Goal: Find specific page/section: Find specific page/section

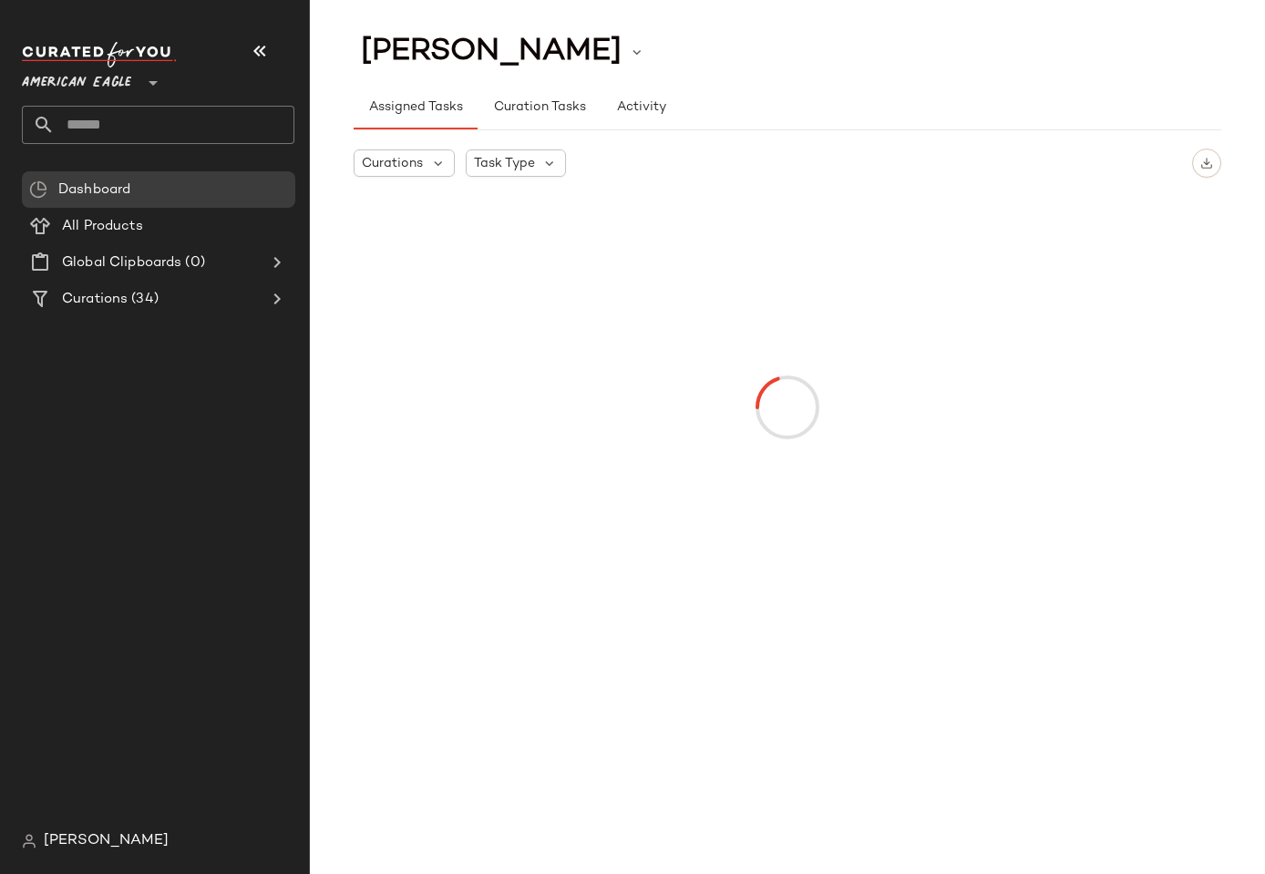
click at [51, 78] on span "American Eagle" at bounding box center [76, 78] width 109 height 33
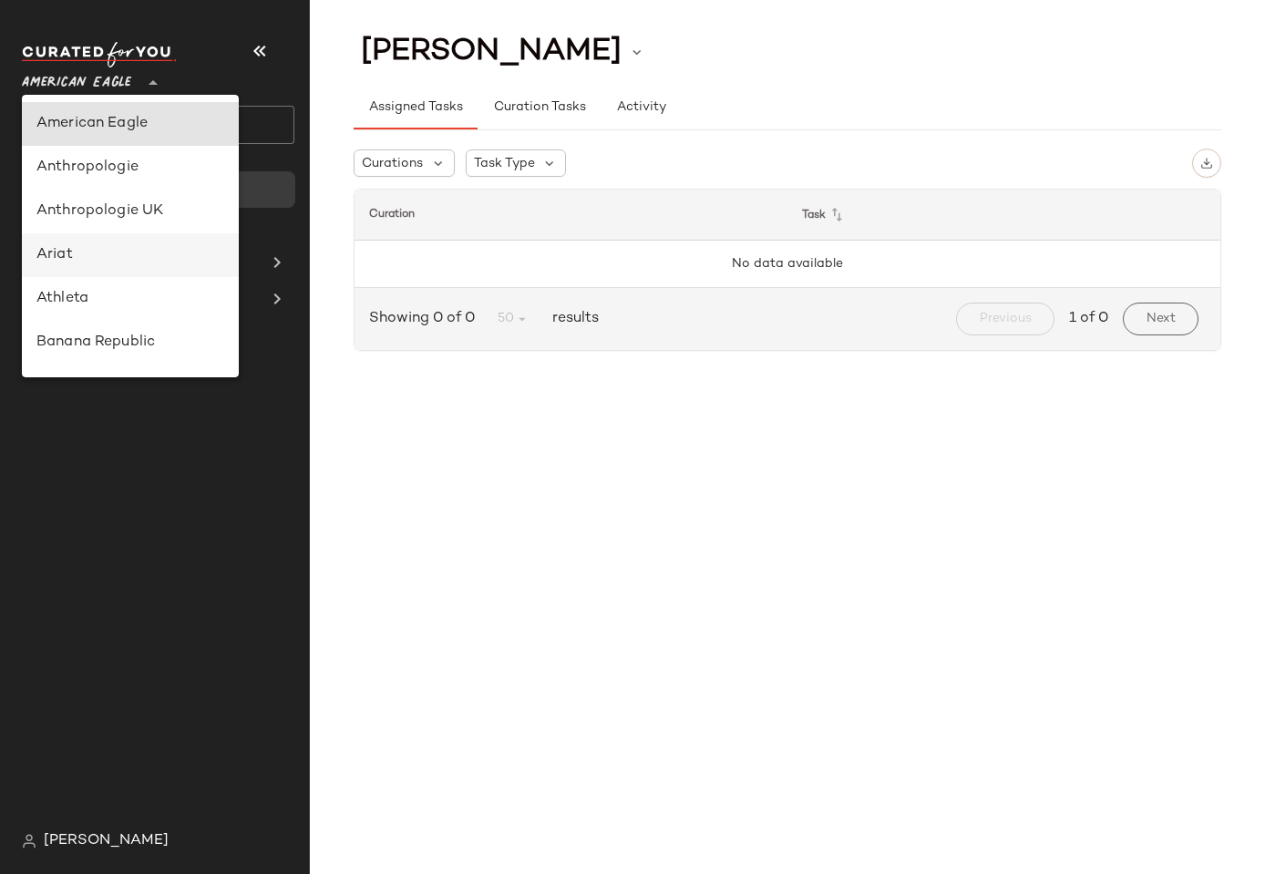
scroll to position [719, 0]
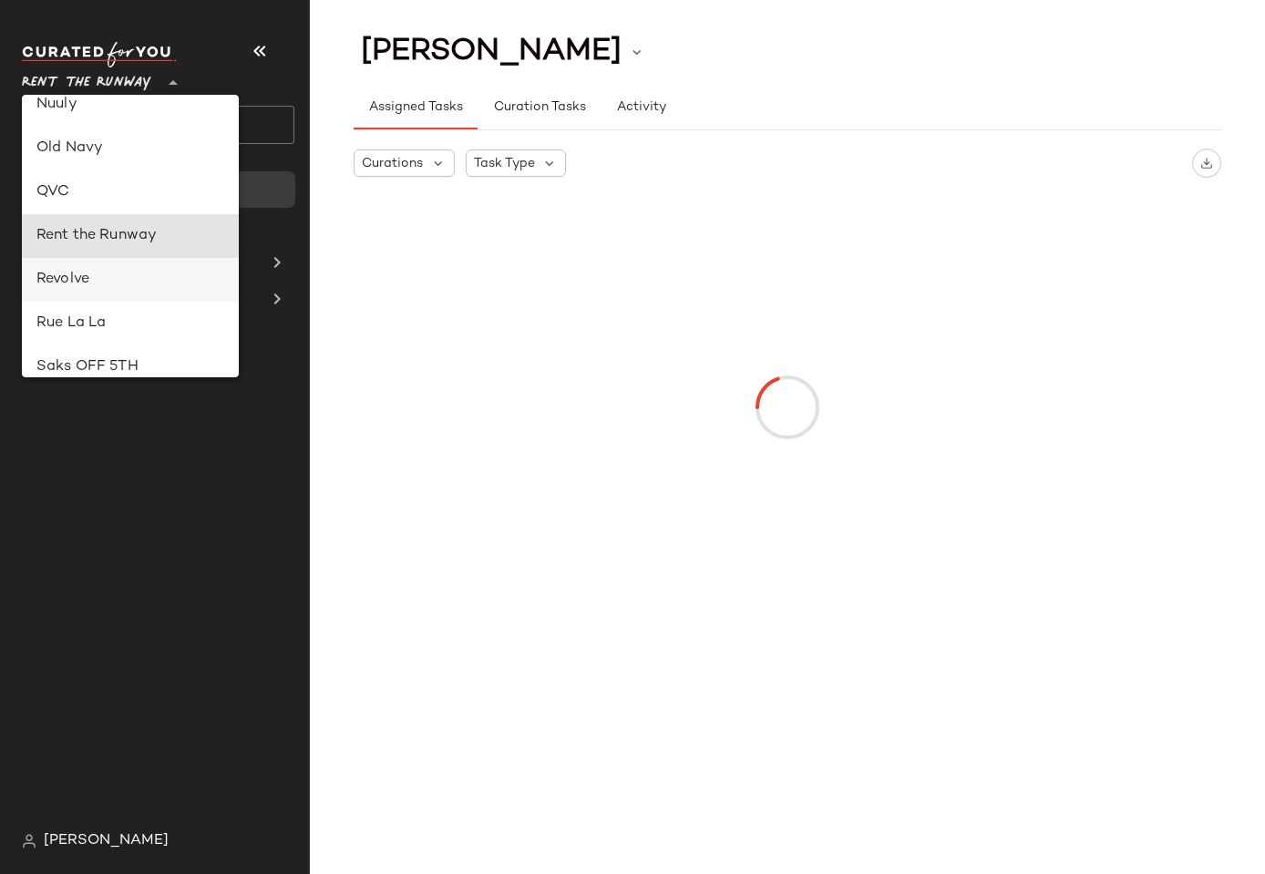
click at [61, 277] on div "Revolve" at bounding box center [130, 280] width 188 height 22
type input "**"
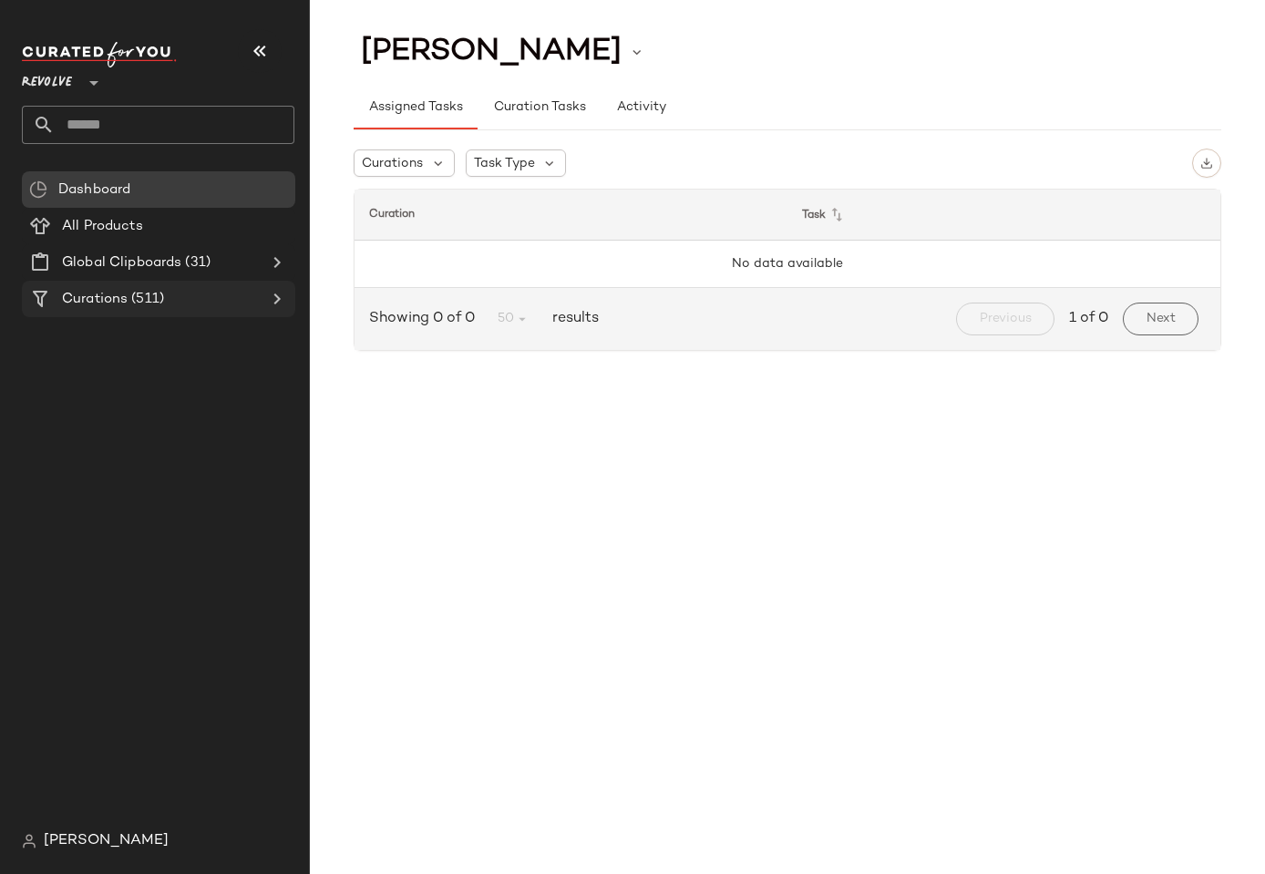
click at [138, 297] on span "(511)" at bounding box center [146, 299] width 36 height 21
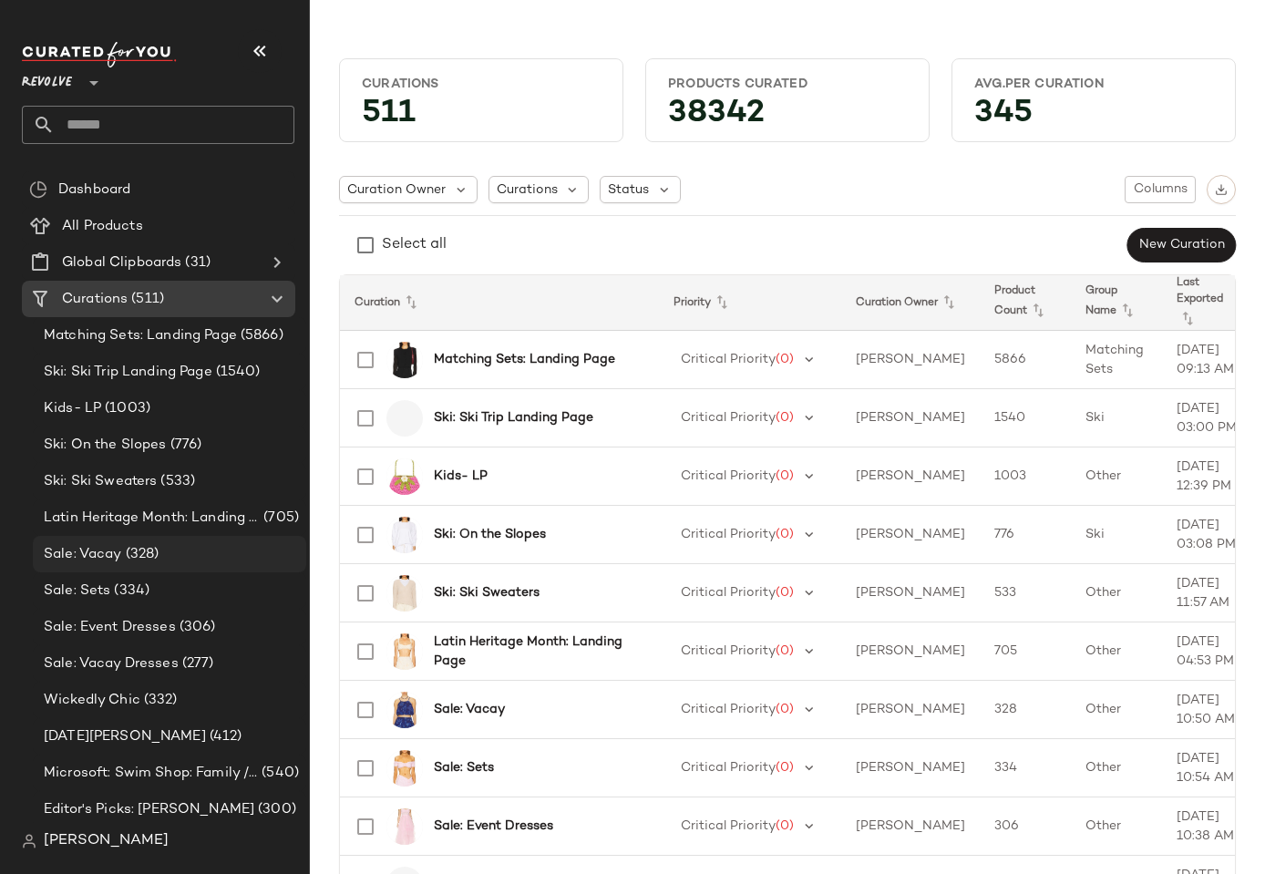
click at [97, 558] on span "Sale: Vacay" at bounding box center [83, 554] width 78 height 21
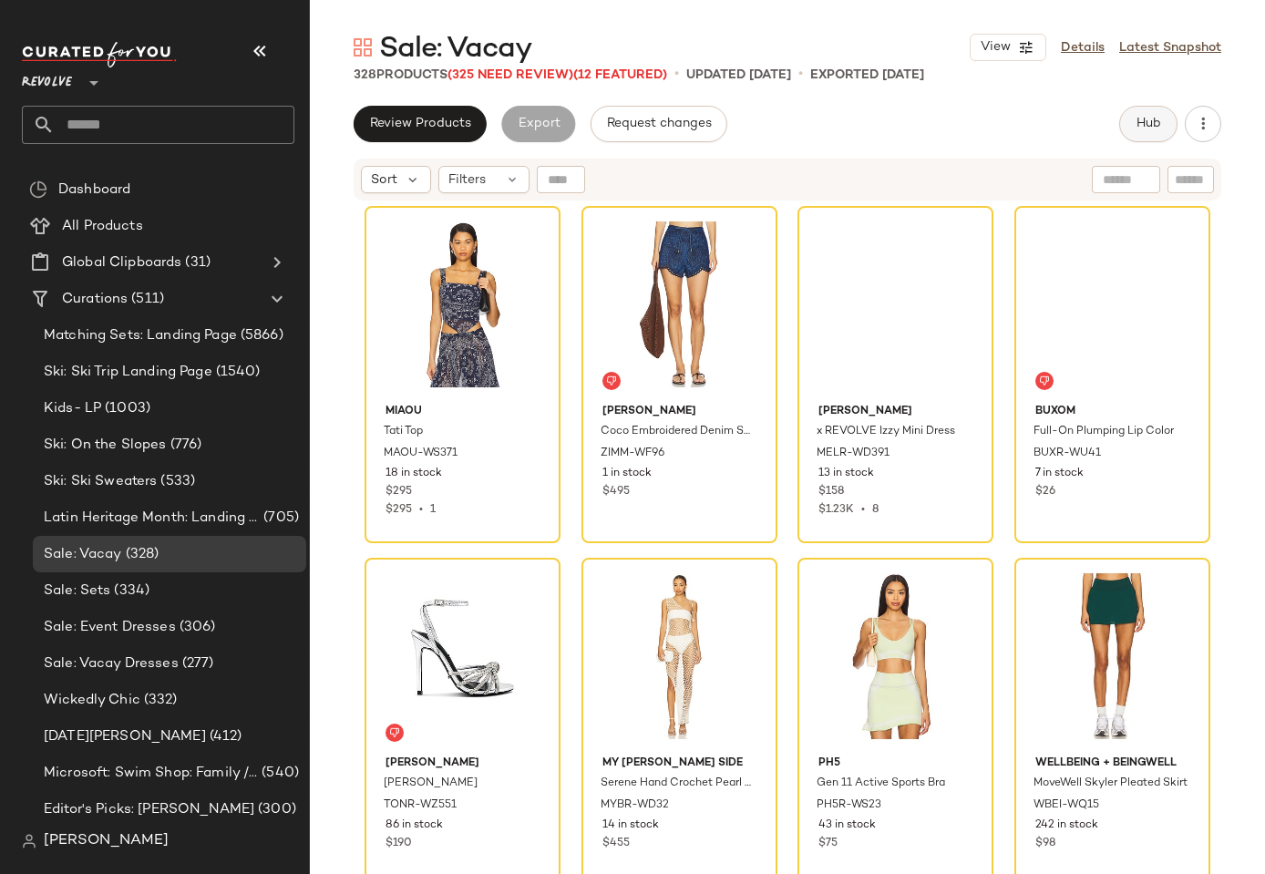
click at [1148, 109] on button "Hub" at bounding box center [1148, 124] width 58 height 36
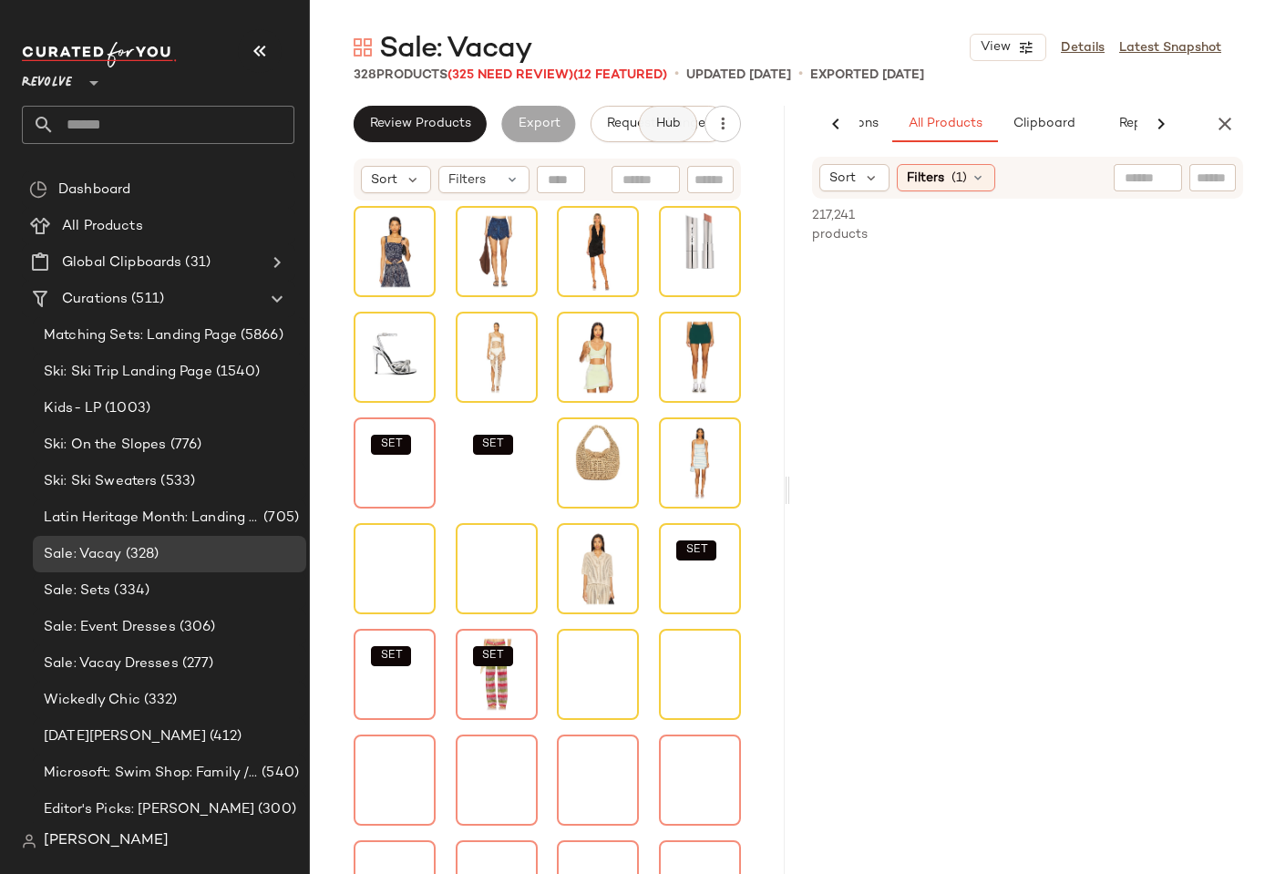
scroll to position [0, 128]
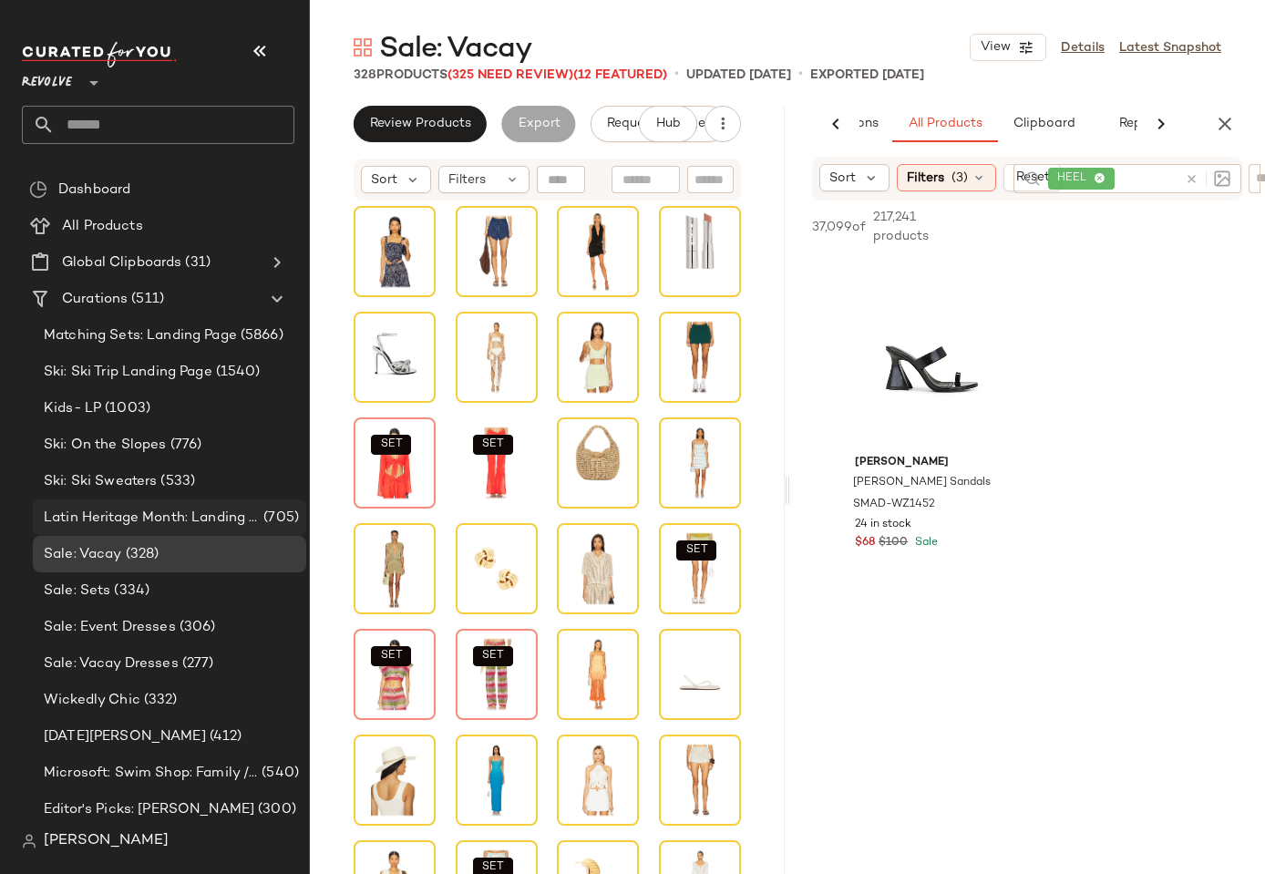
click at [185, 512] on span "Latin Heritage Month: Landing Page" at bounding box center [152, 517] width 216 height 21
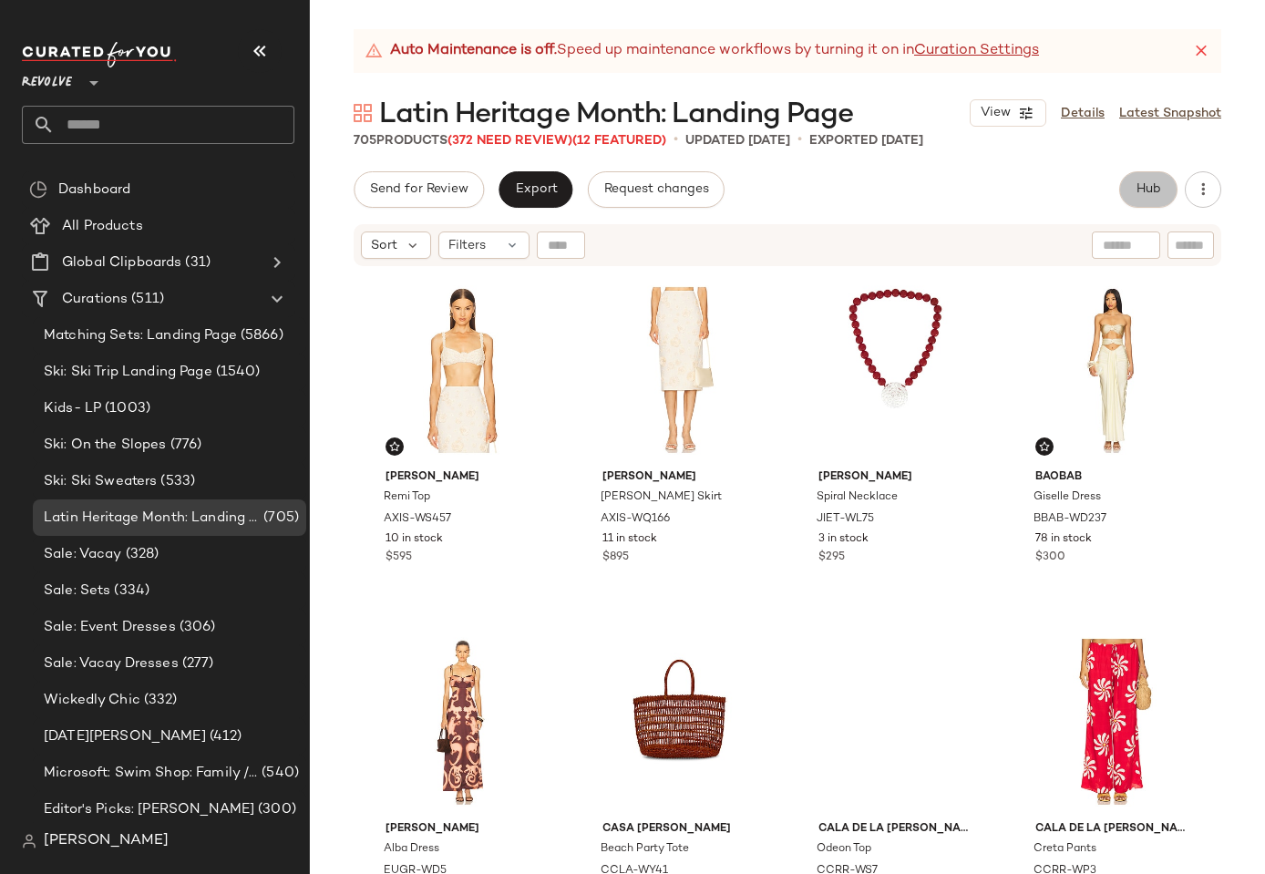
click at [1131, 202] on button "Hub" at bounding box center [1148, 189] width 58 height 36
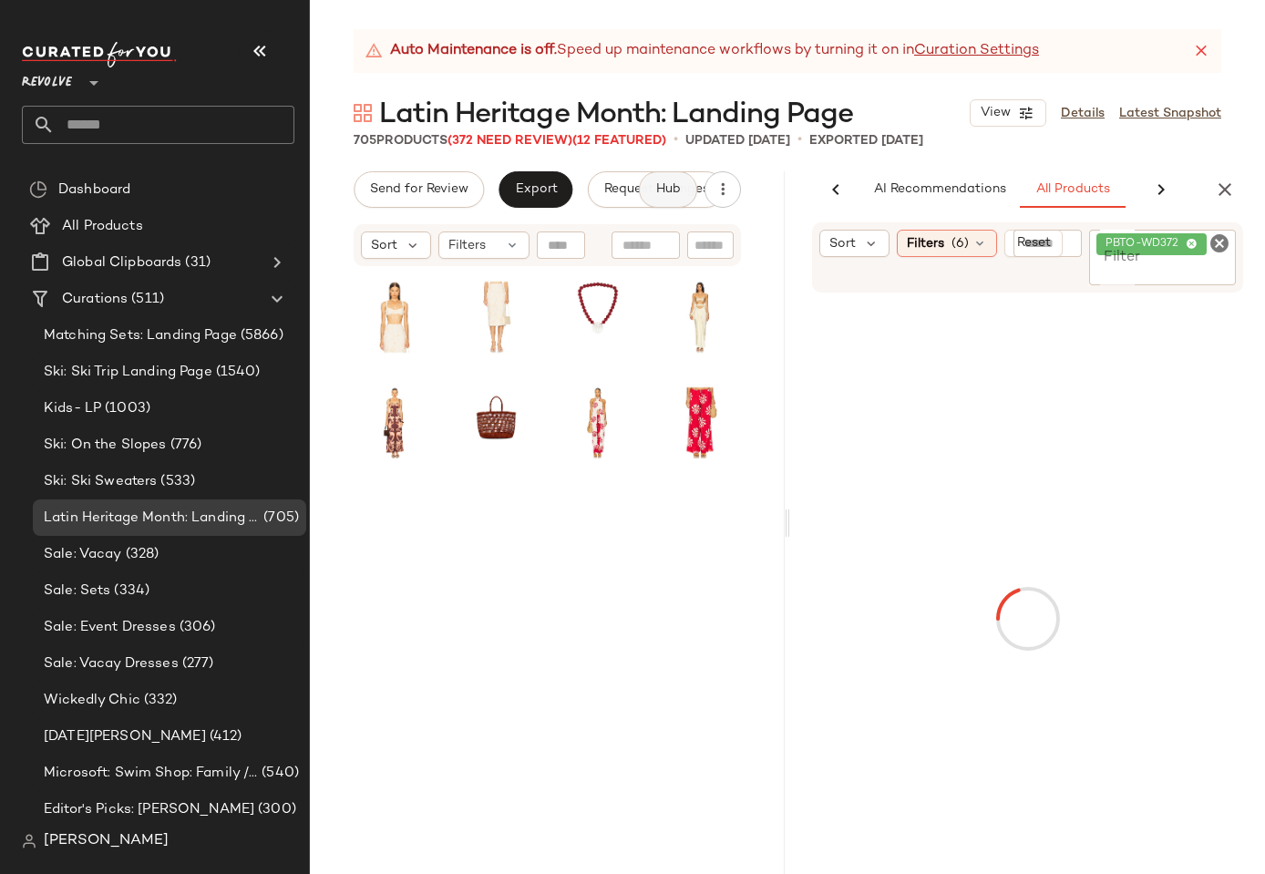
scroll to position [0, 143]
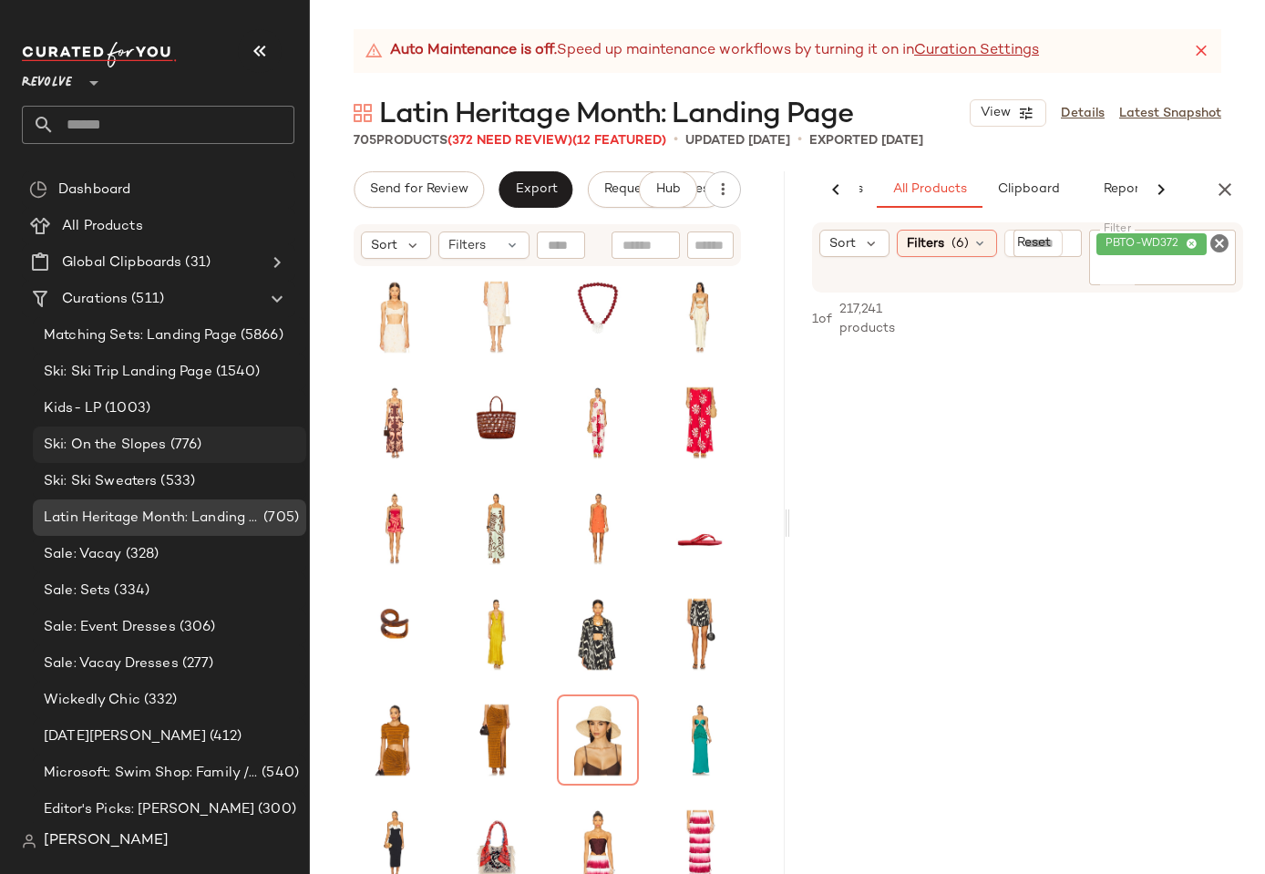
click at [159, 438] on span "Ski: On the Slopes" at bounding box center [105, 445] width 123 height 21
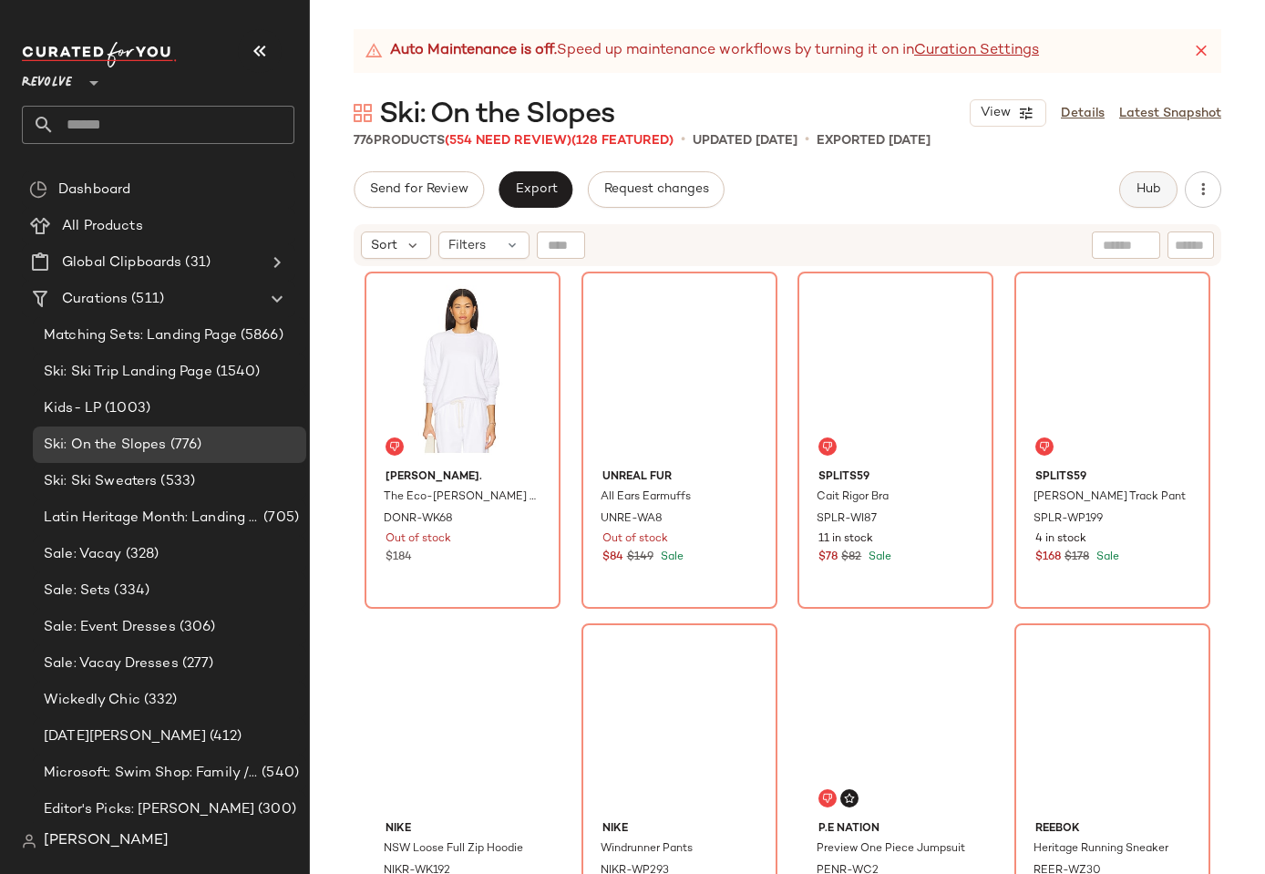
click at [1151, 175] on button "Hub" at bounding box center [1148, 189] width 58 height 36
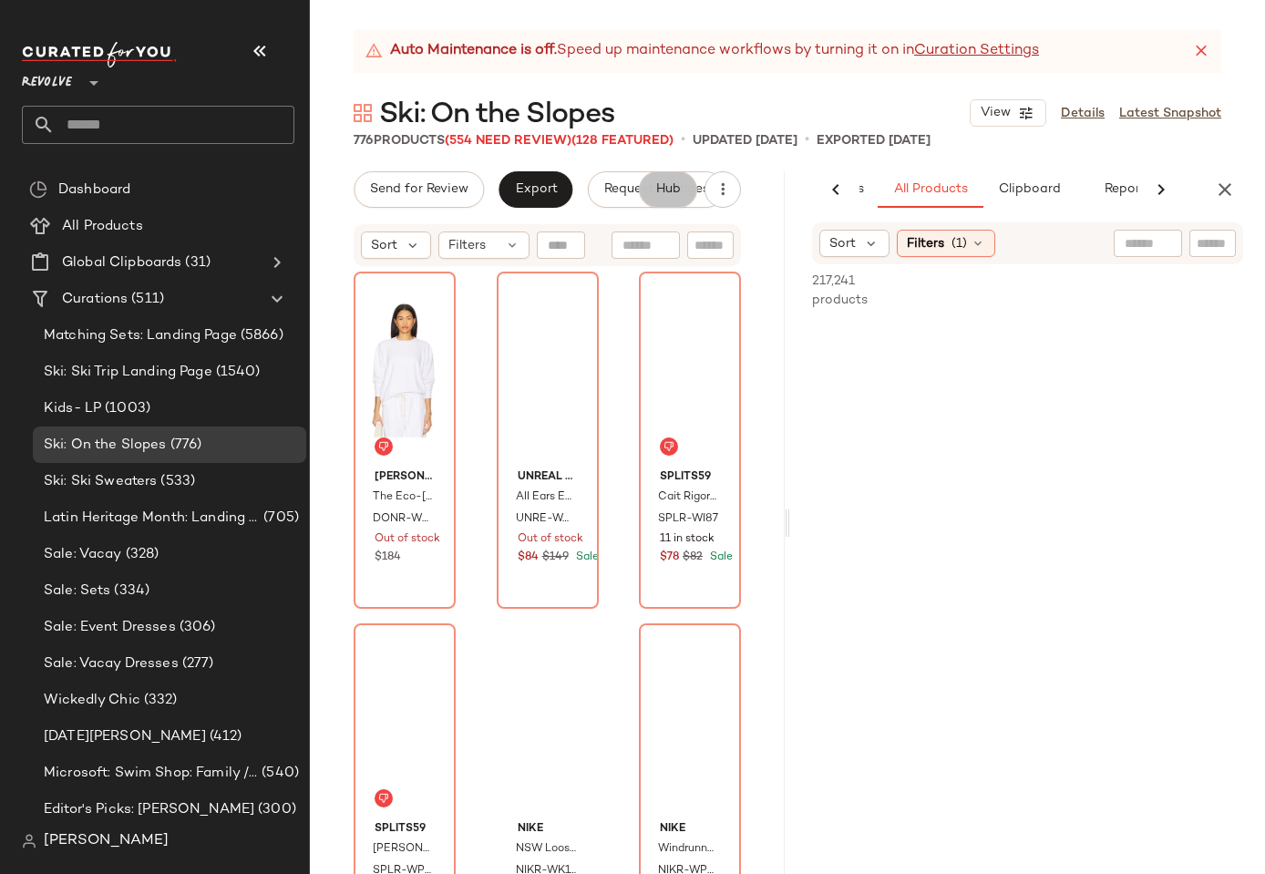
scroll to position [0, 142]
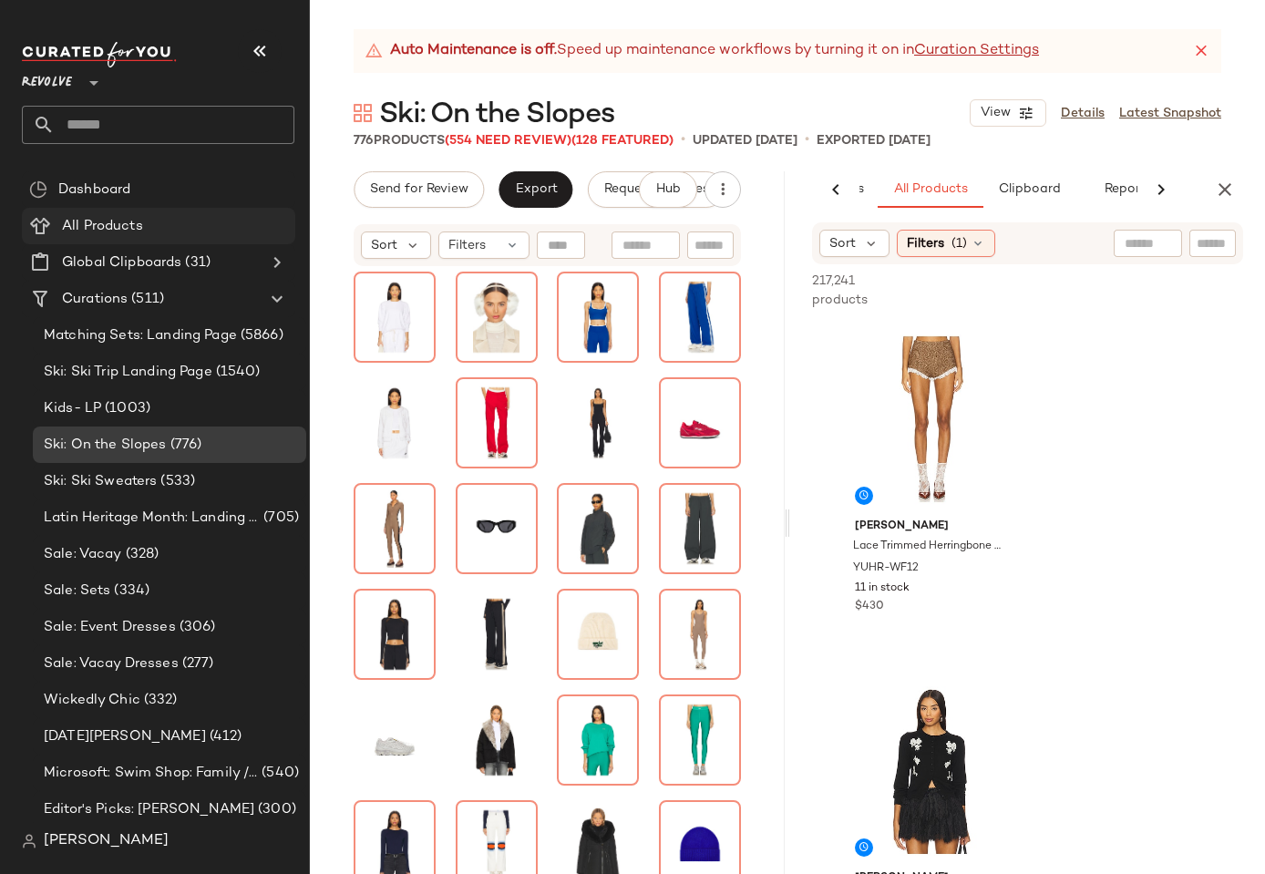
click at [117, 224] on span "All Products" at bounding box center [102, 226] width 81 height 21
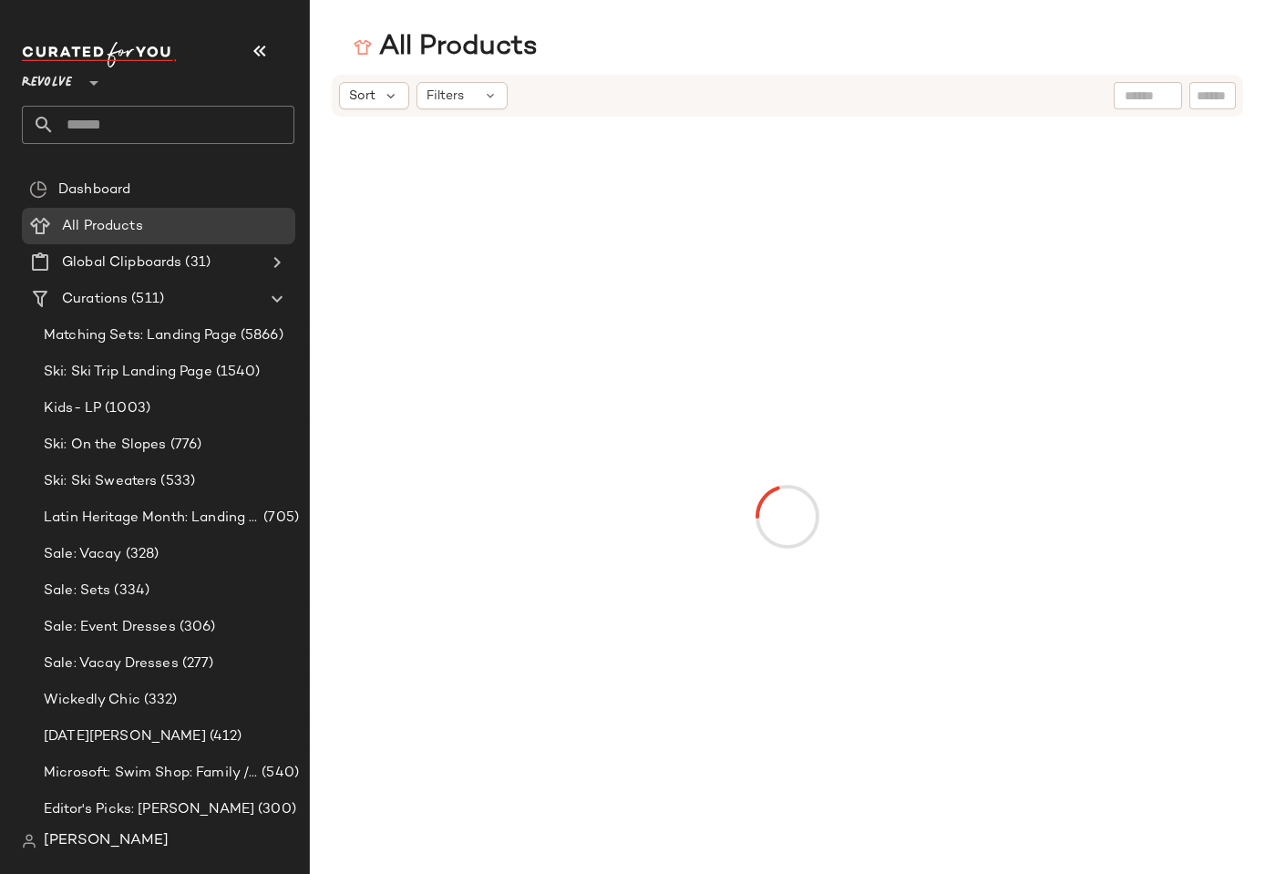
click at [1143, 93] on input "text" at bounding box center [1147, 96] width 46 height 19
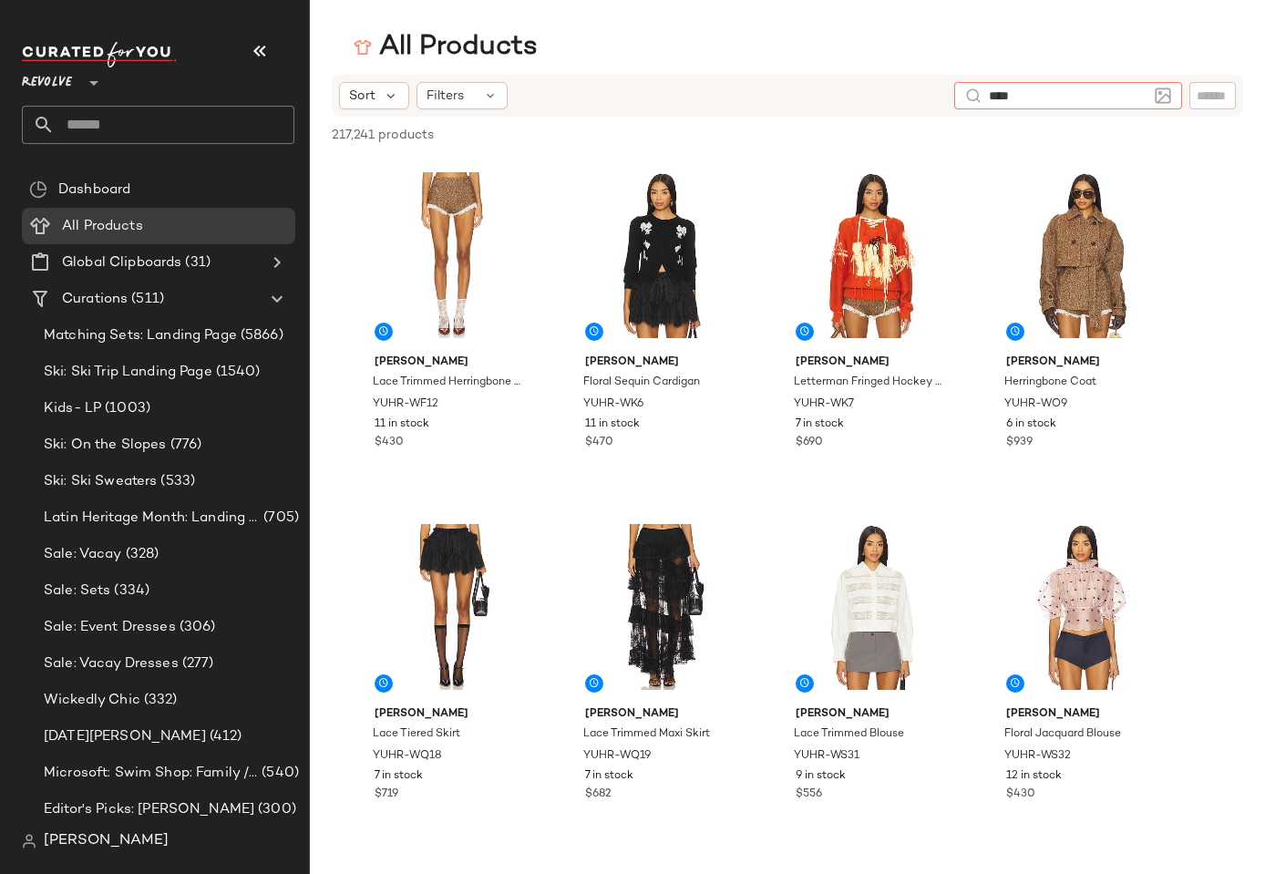
type input "*****"
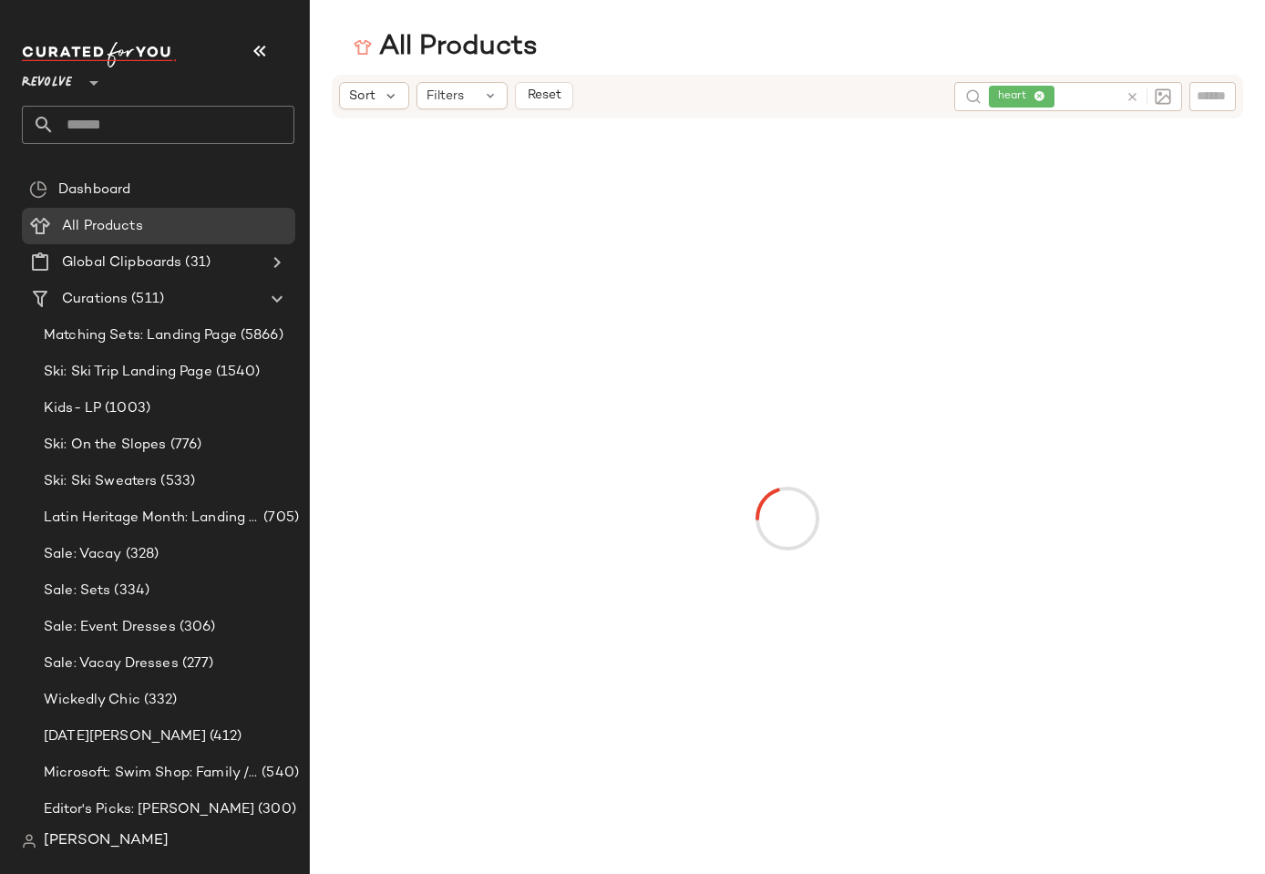
click at [836, 54] on div "All Products" at bounding box center [787, 47] width 955 height 36
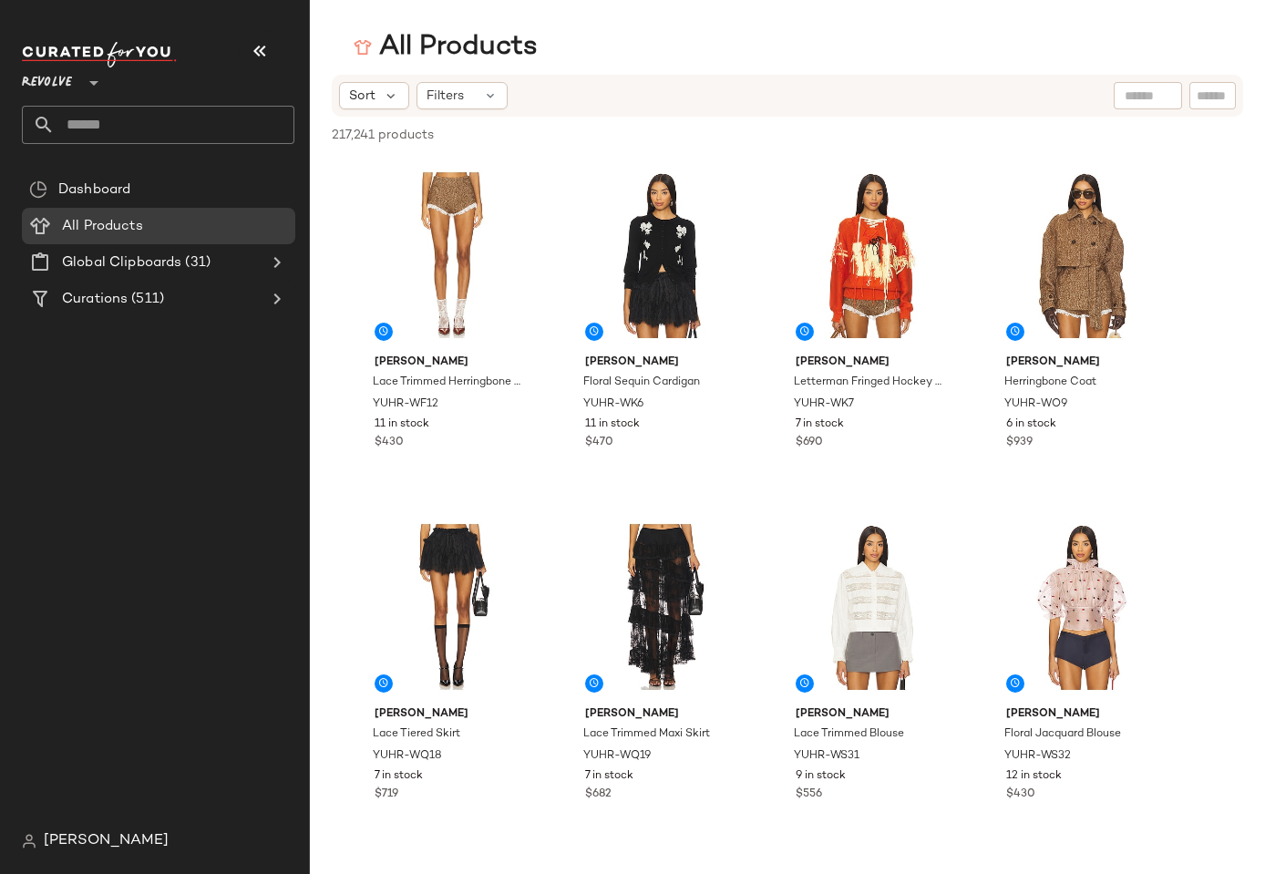
click at [1134, 95] on input "text" at bounding box center [1147, 96] width 46 height 19
type input "*****"
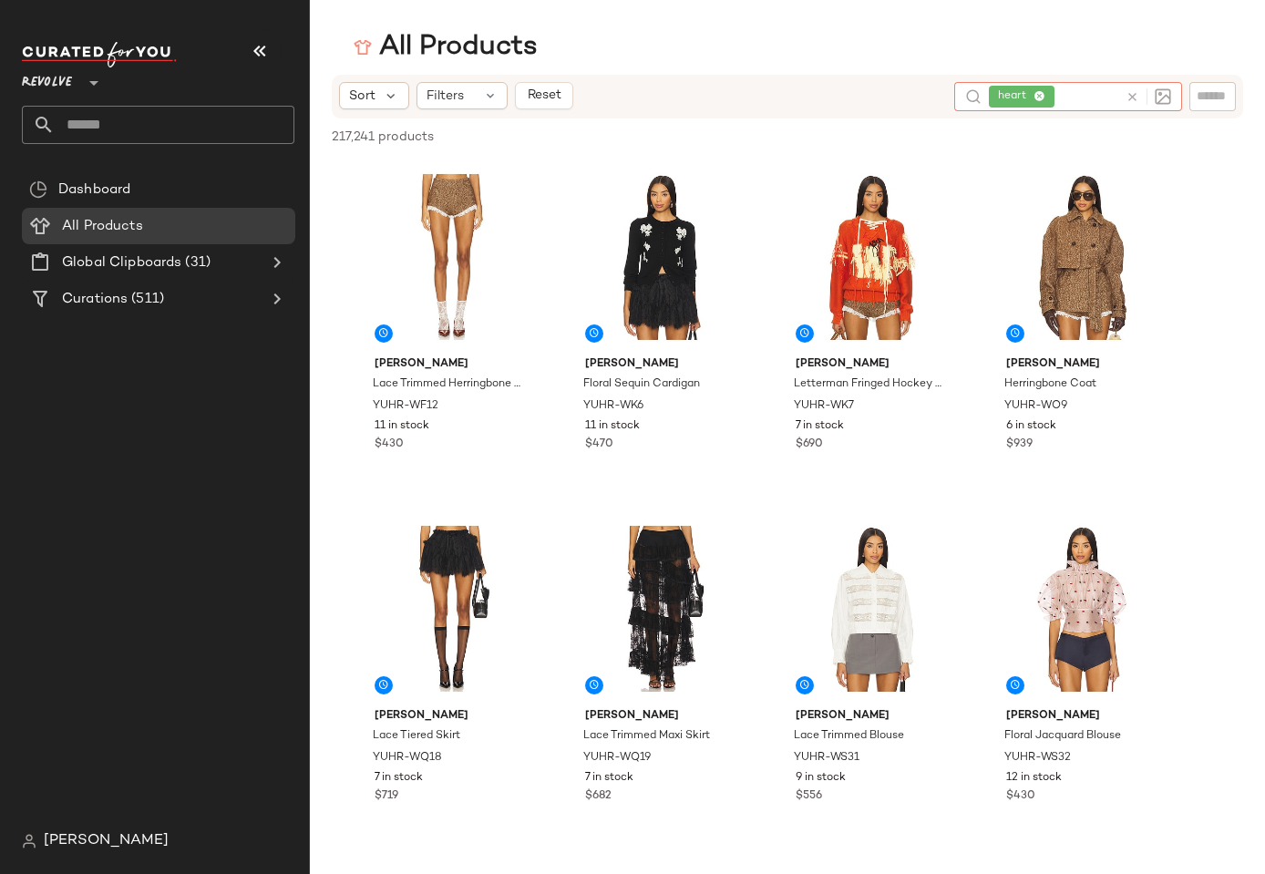
click at [902, 62] on div "All Products" at bounding box center [787, 47] width 955 height 36
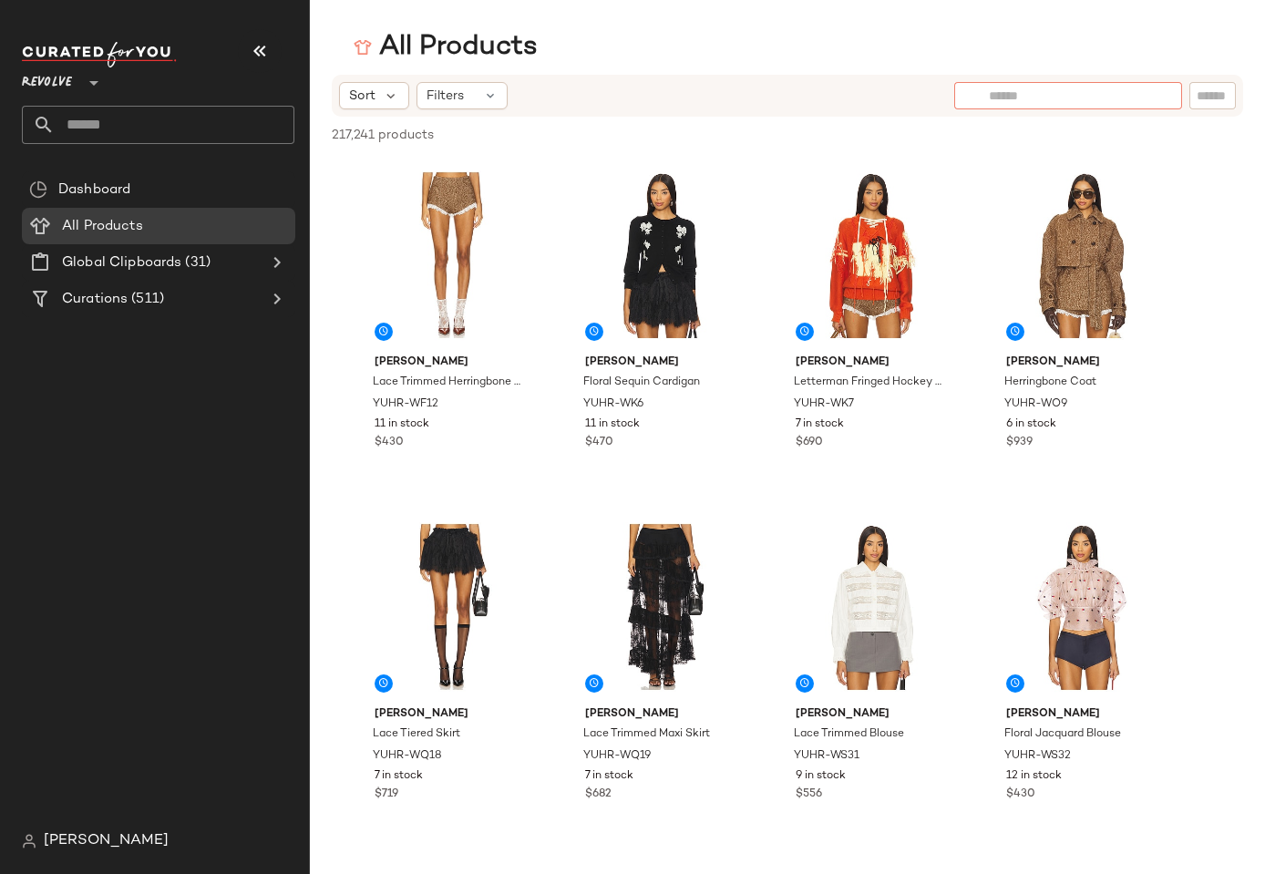
click at [1163, 103] on div at bounding box center [1068, 95] width 228 height 27
type input "*****"
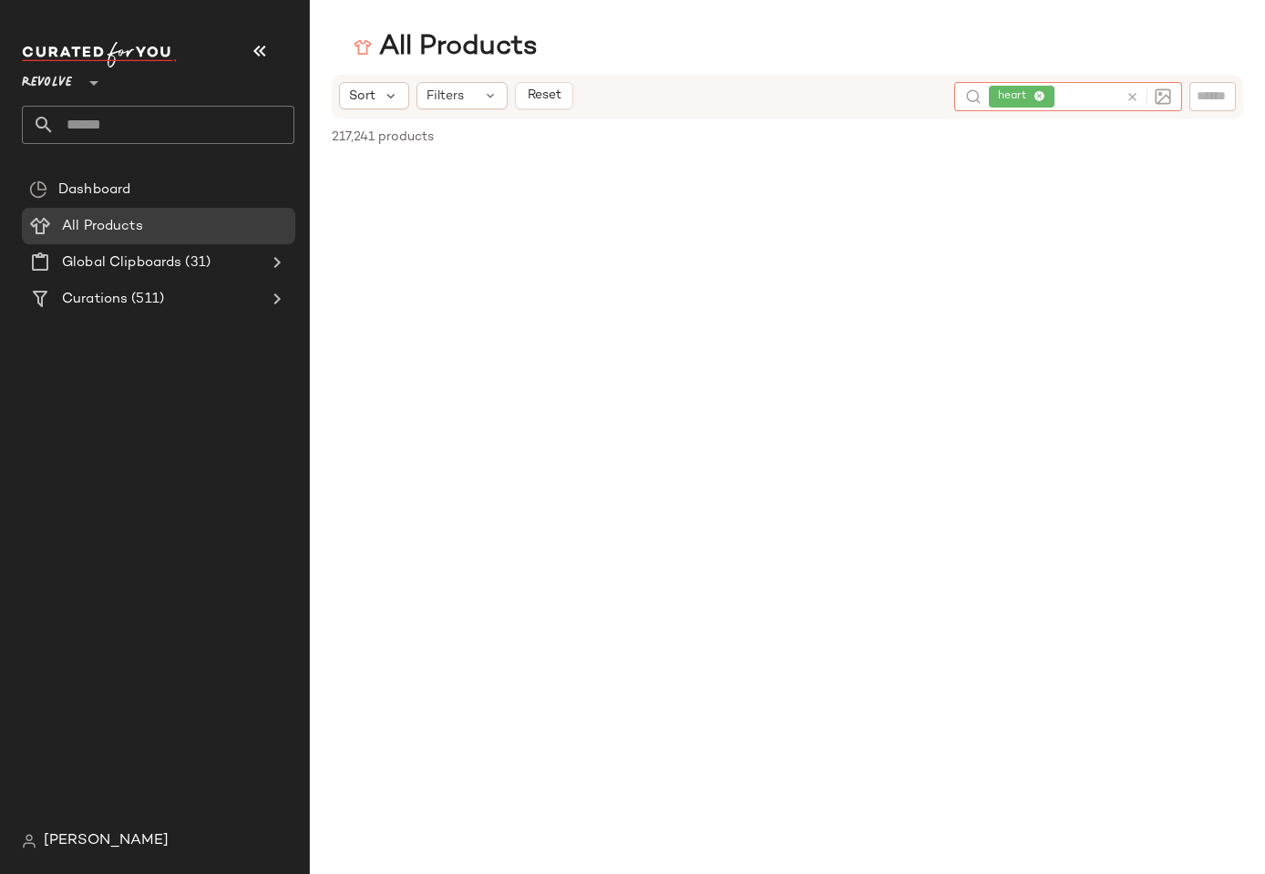
click at [1133, 91] on icon at bounding box center [1132, 97] width 14 height 14
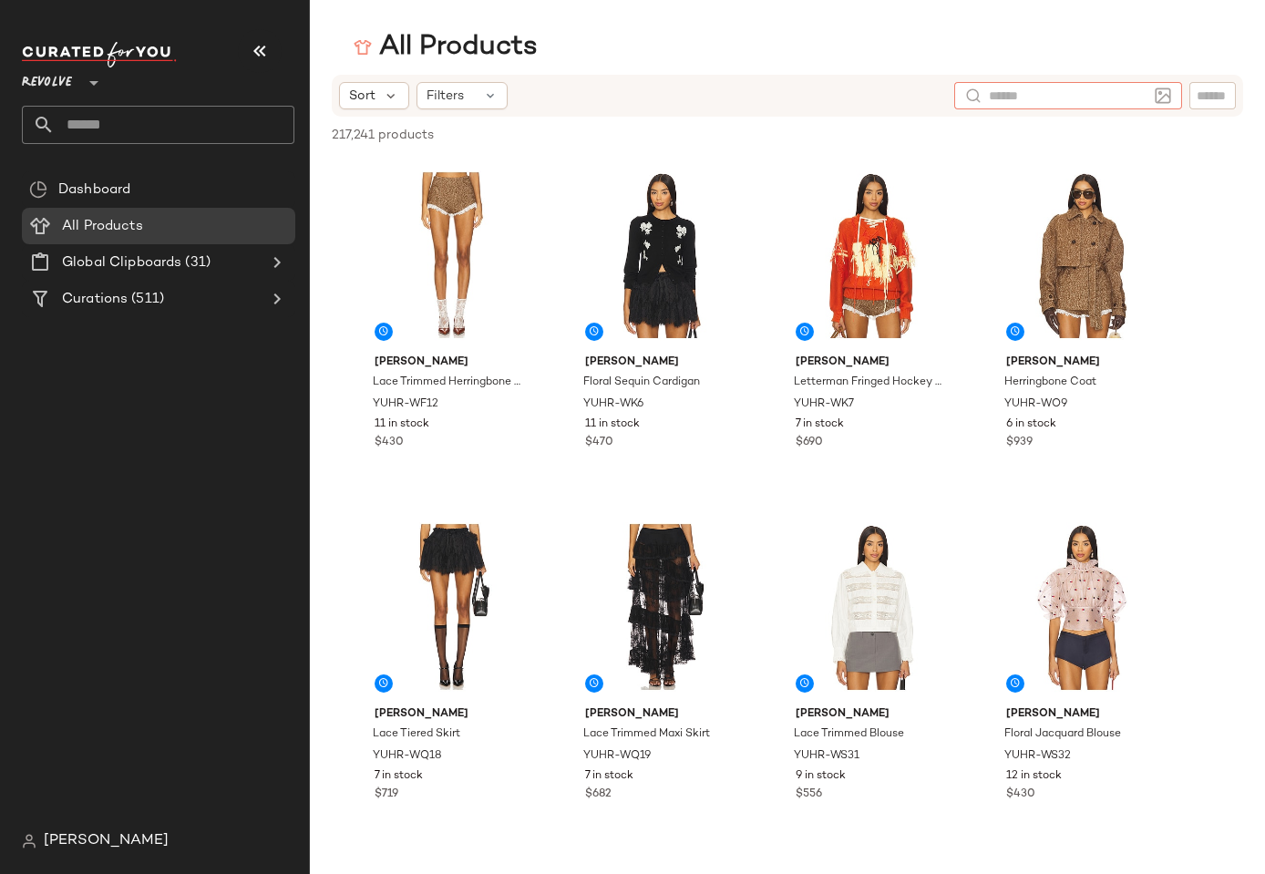
click at [67, 839] on span "[PERSON_NAME]" at bounding box center [106, 841] width 125 height 22
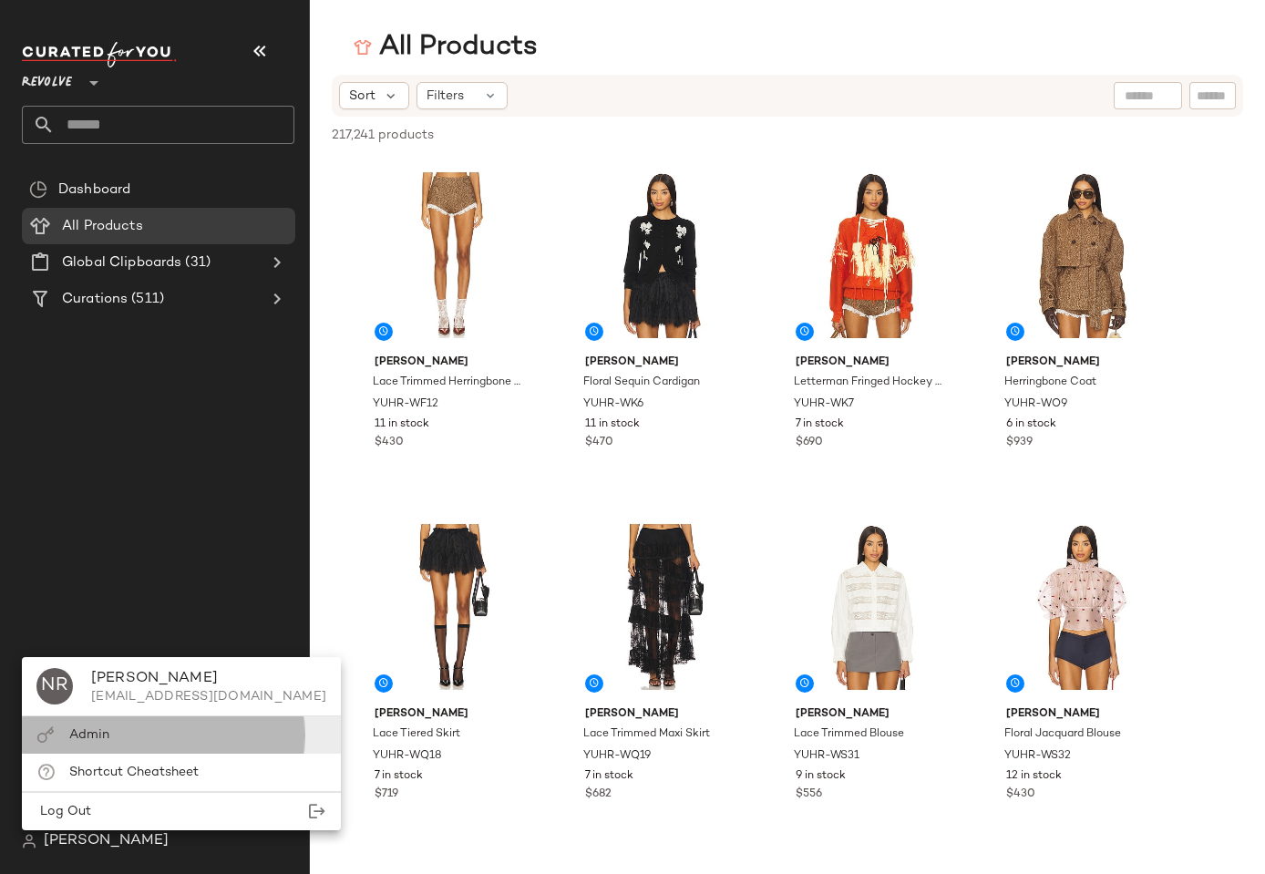
click at [89, 735] on span "Admin" at bounding box center [89, 735] width 40 height 14
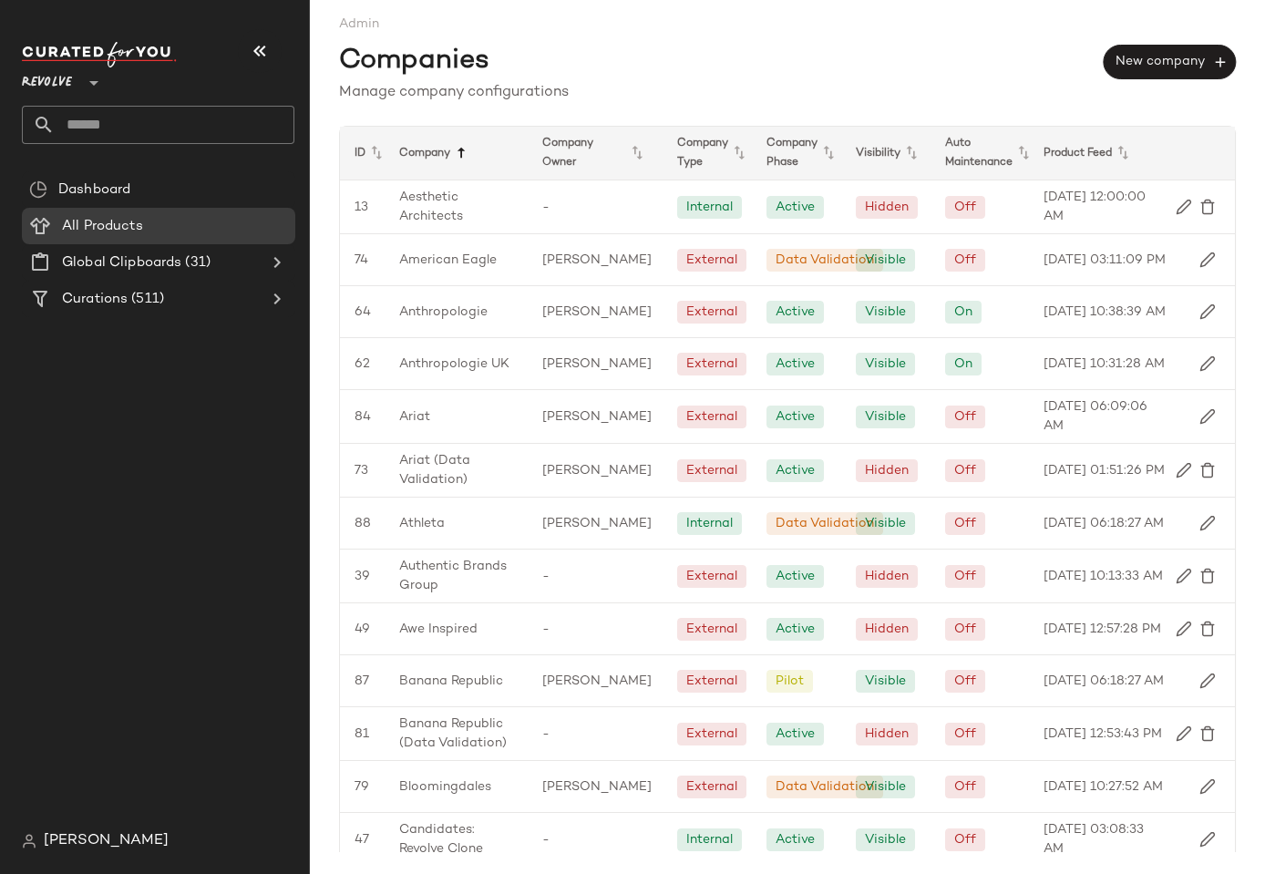
click at [453, 158] on icon at bounding box center [461, 153] width 22 height 22
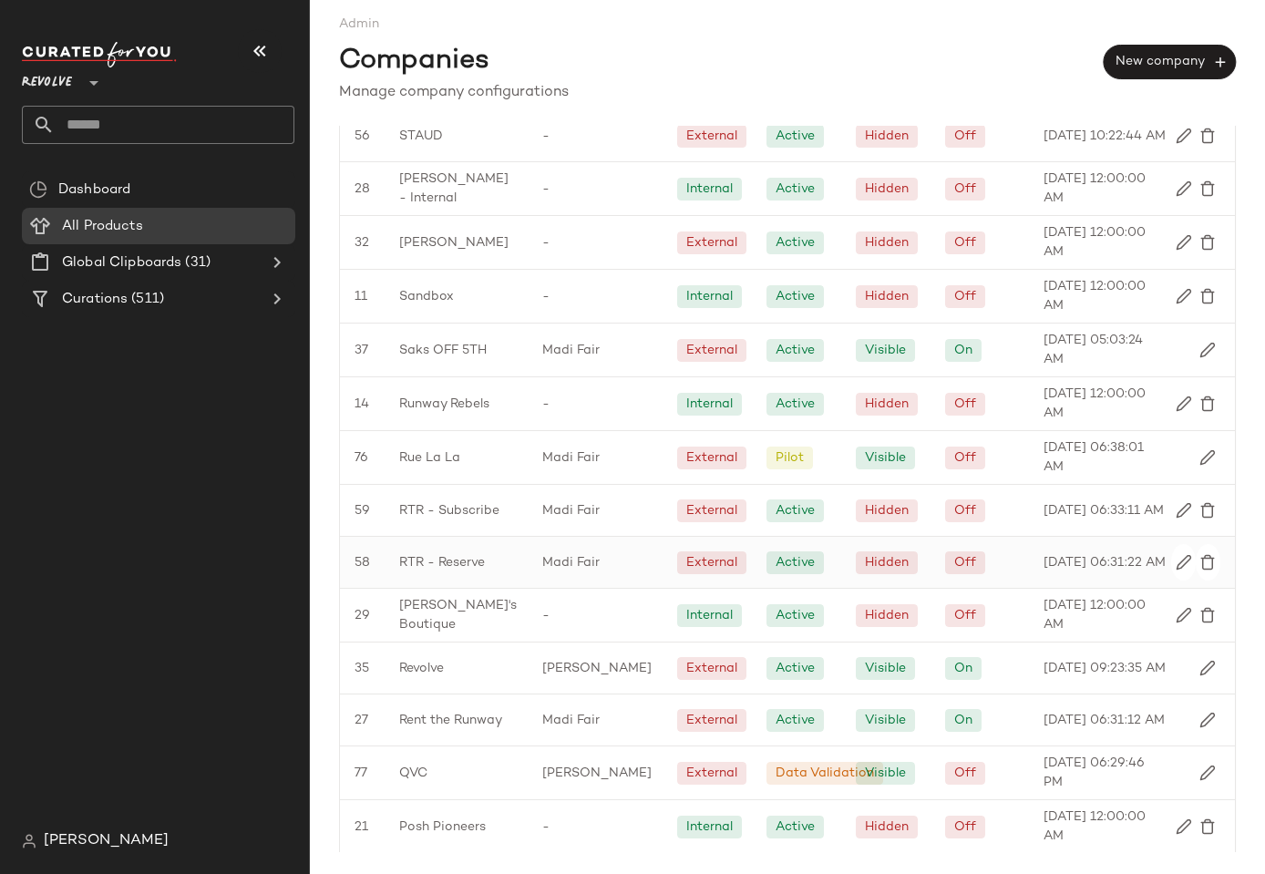
scroll to position [924, 0]
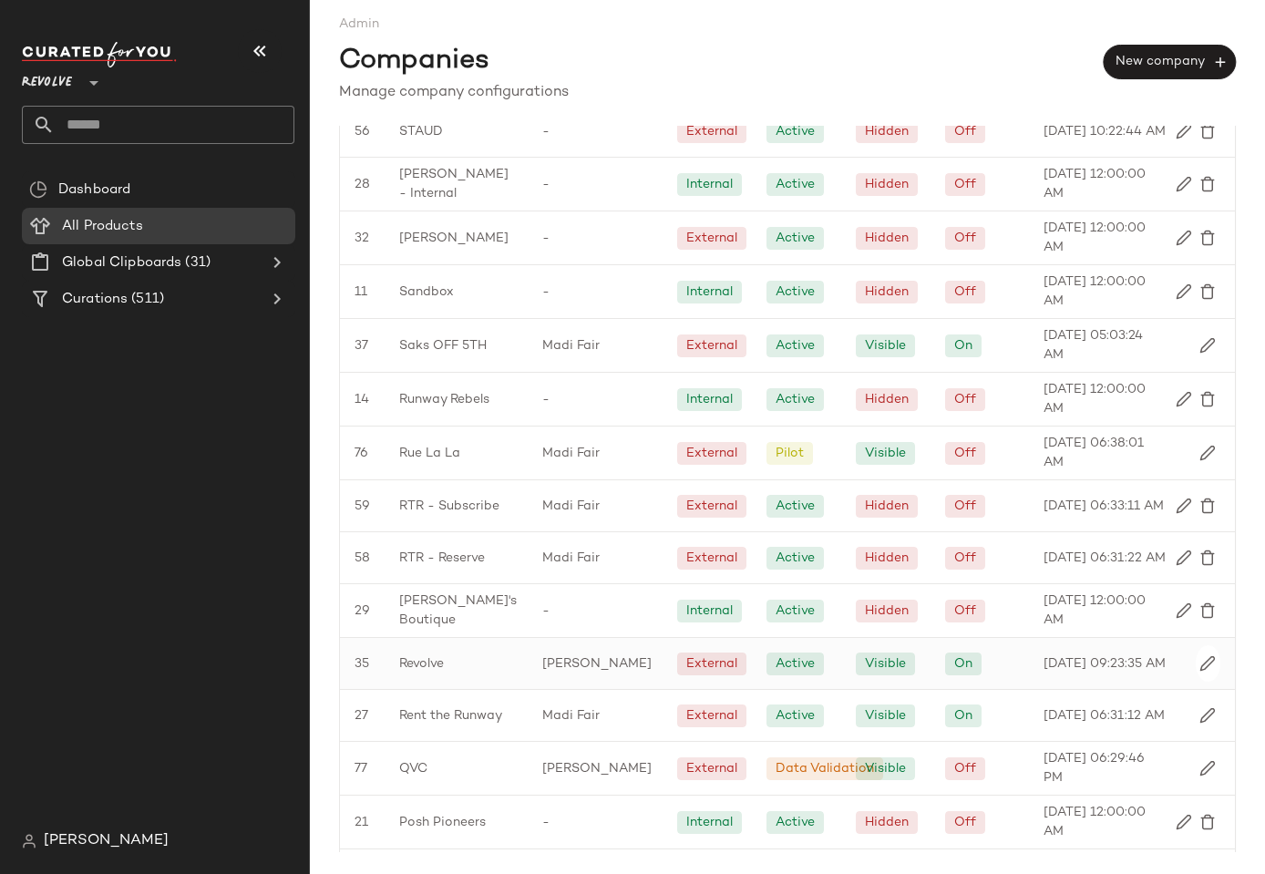
click at [446, 689] on div "Revolve" at bounding box center [455, 663] width 143 height 51
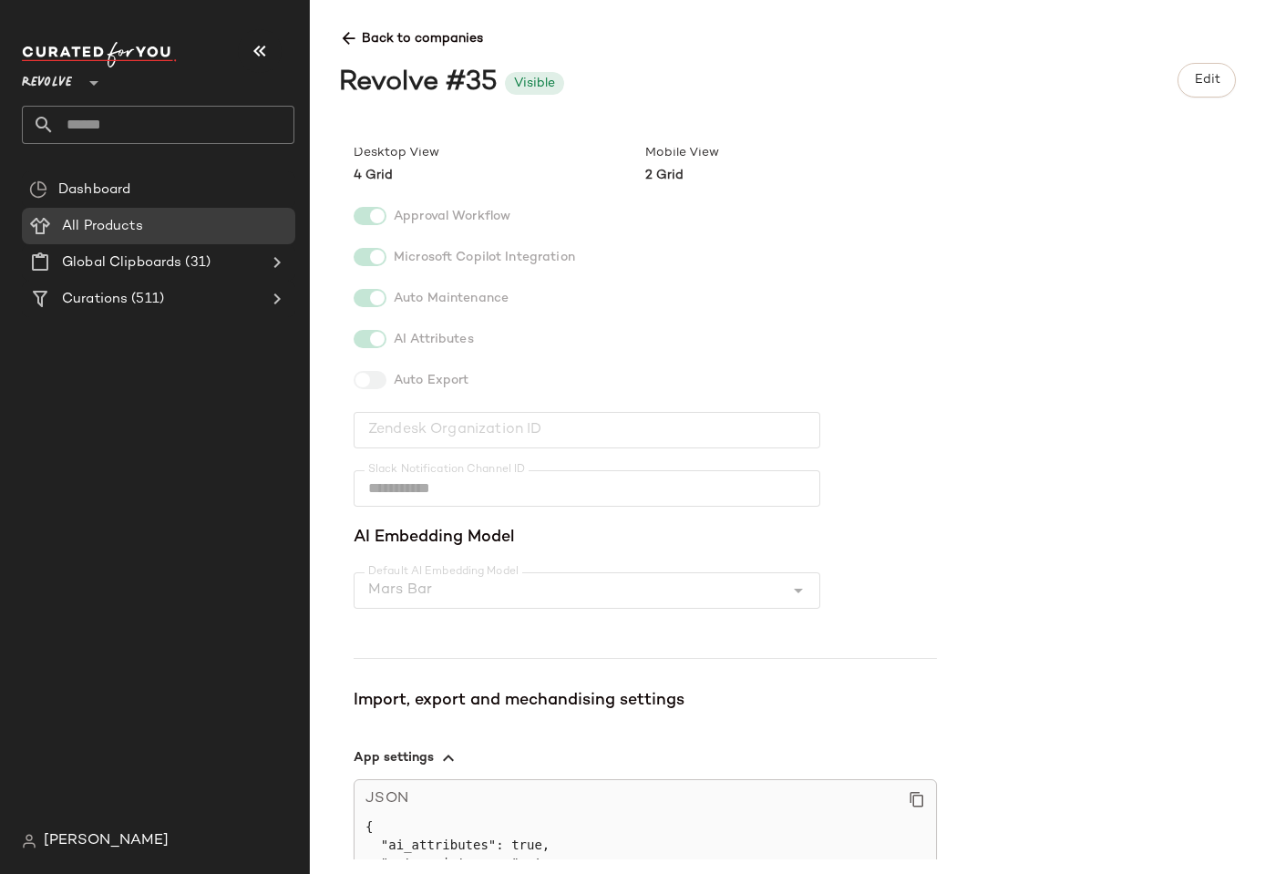
scroll to position [234, 0]
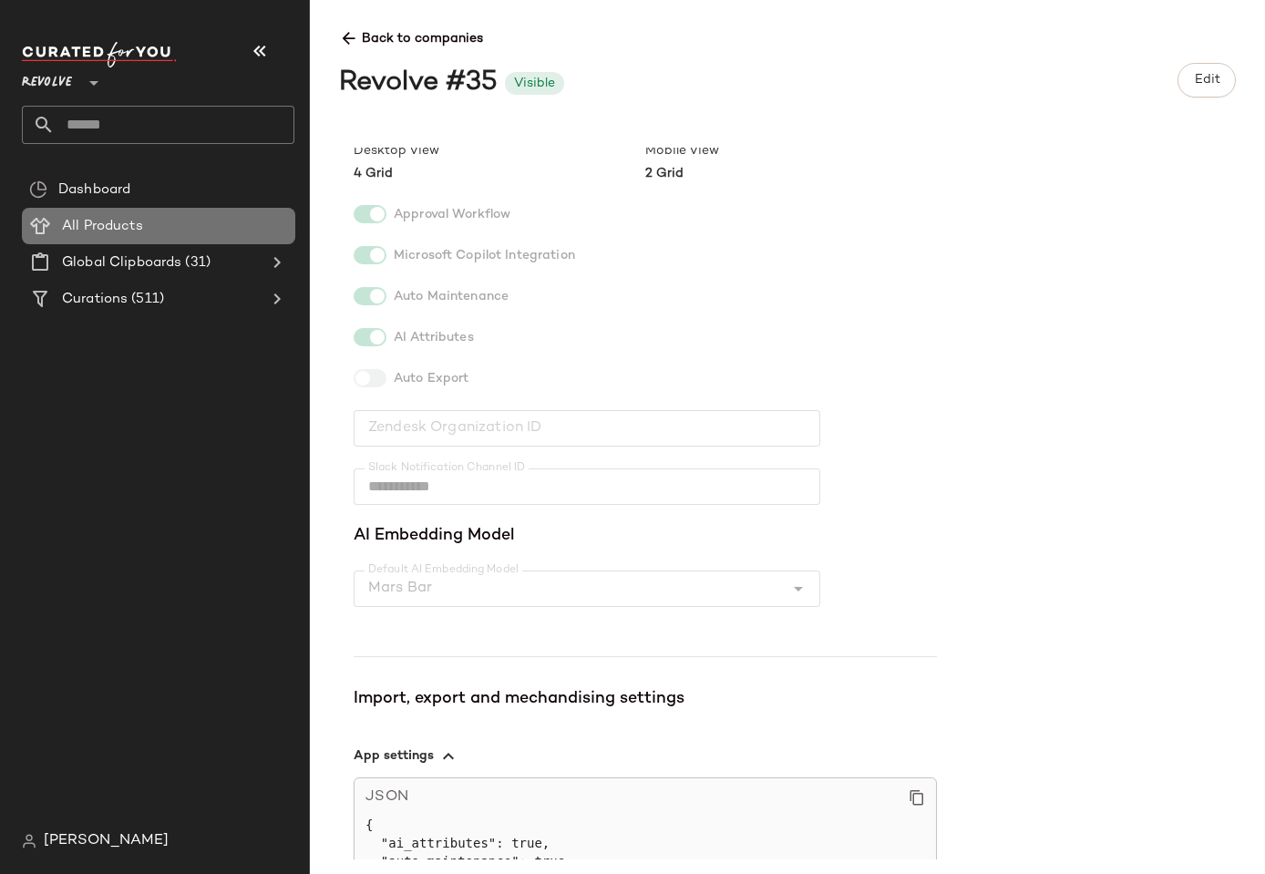
click at [97, 229] on span "All Products" at bounding box center [102, 226] width 81 height 21
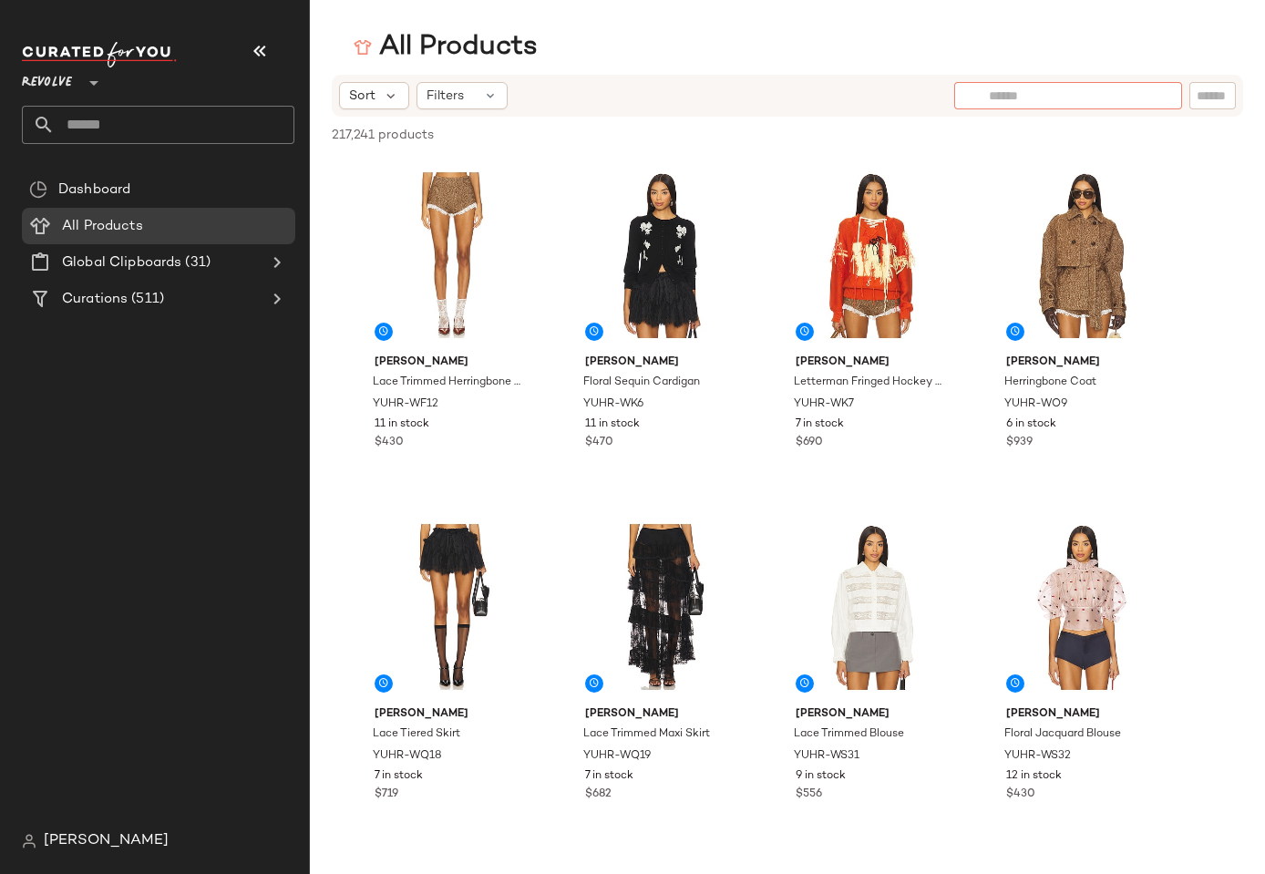
click at [1136, 97] on input "text" at bounding box center [1067, 96] width 159 height 19
type input "*****"
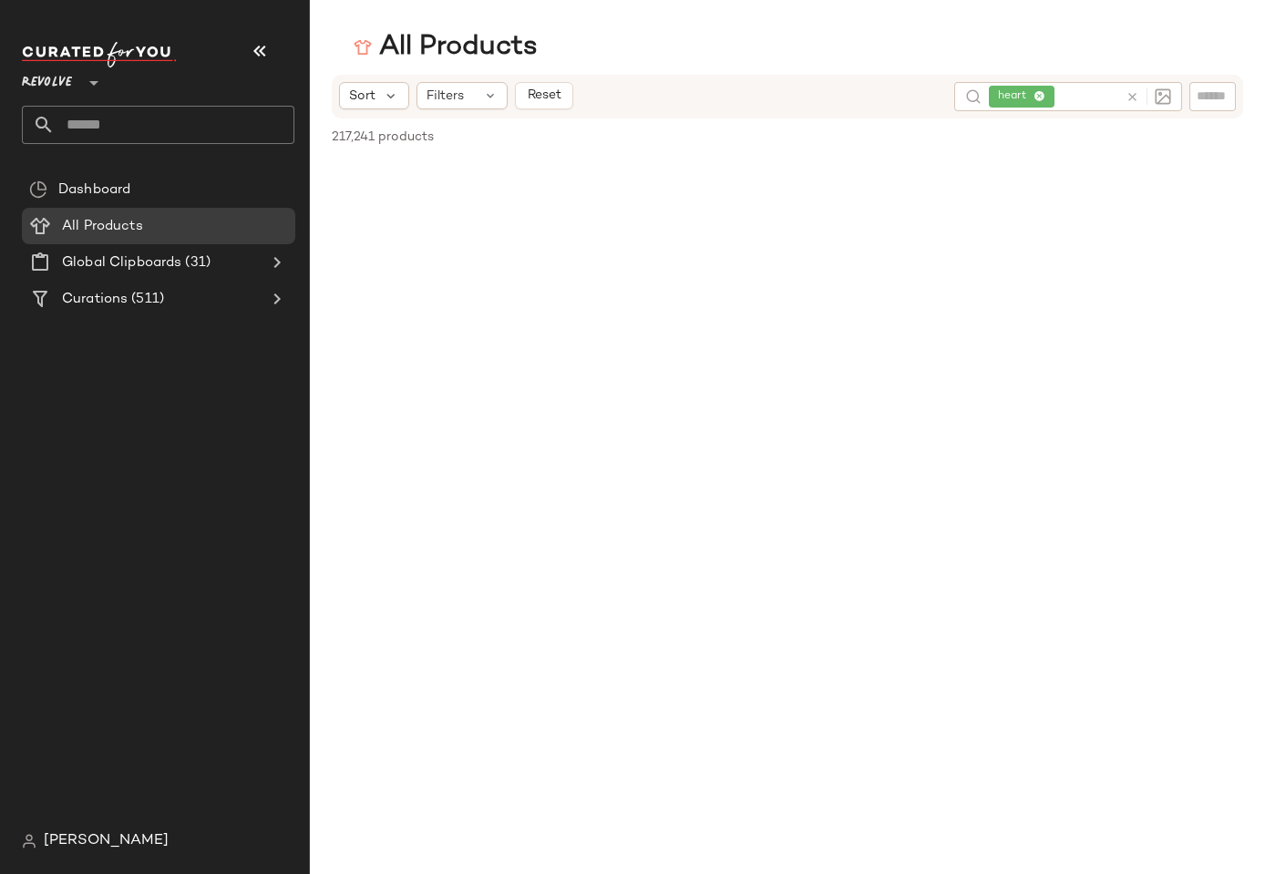
click at [642, 103] on div "Sort Filters Reset" at bounding box center [639, 95] width 600 height 27
click at [773, 68] on div "All Products Sort Filters Reset heart 217,241 products • 0 selected Deselect All" at bounding box center [632, 451] width 1265 height 845
click at [1132, 97] on icon at bounding box center [1132, 97] width 14 height 14
